Goal: Task Accomplishment & Management: Complete application form

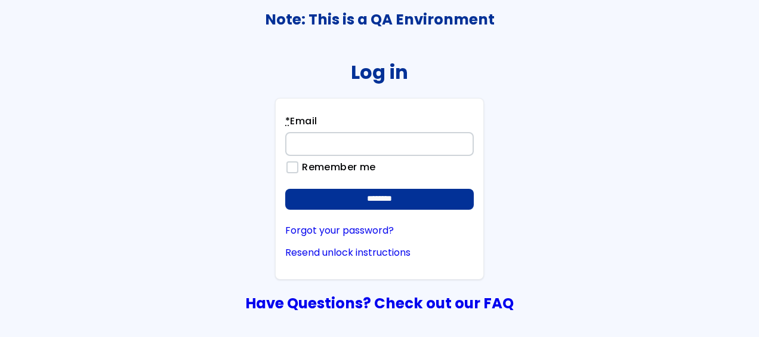
click at [350, 139] on input "* Email" at bounding box center [379, 144] width 189 height 24
type input "**********"
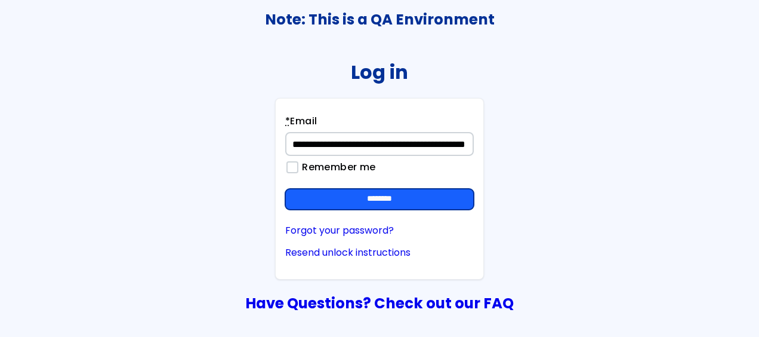
click at [383, 201] on input "********" at bounding box center [379, 199] width 189 height 21
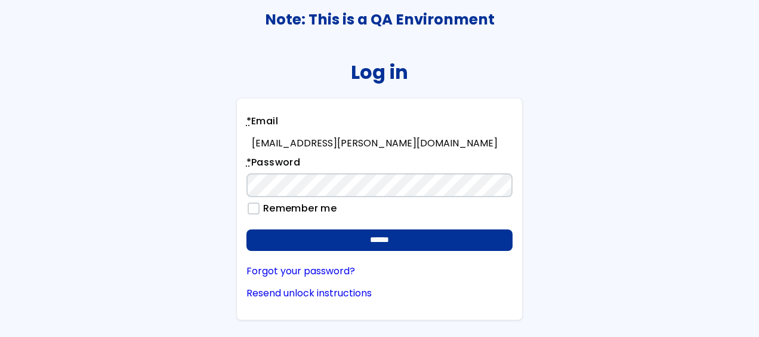
click at [246, 229] on input "******" at bounding box center [379, 239] width 267 height 21
